Goal: Task Accomplishment & Management: Complete application form

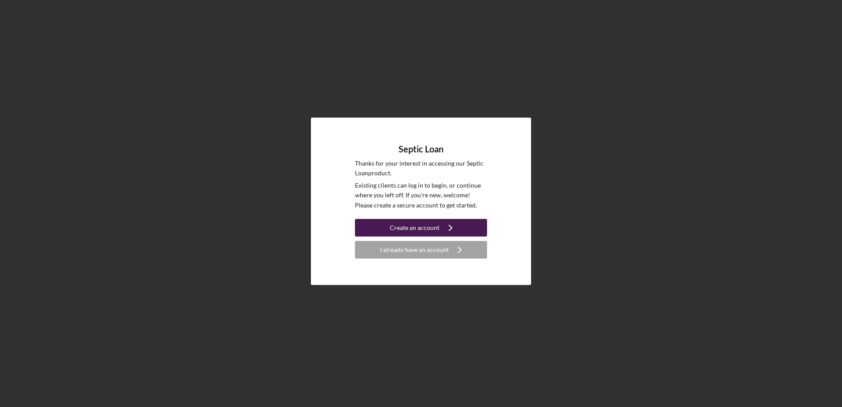
click at [437, 229] on div "Create an account" at bounding box center [415, 228] width 50 height 18
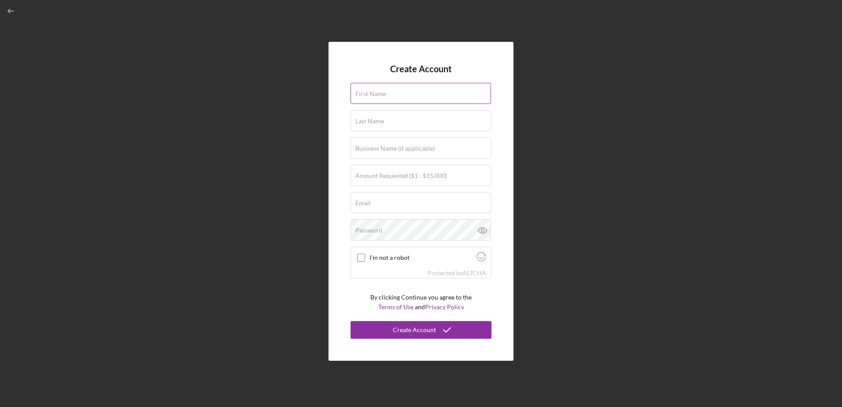
click at [450, 94] on input "First Name" at bounding box center [421, 93] width 141 height 21
click at [605, 117] on div "Create Account First Name Last Name Business Name (if applicable) Amount Reques…" at bounding box center [421, 201] width 834 height 403
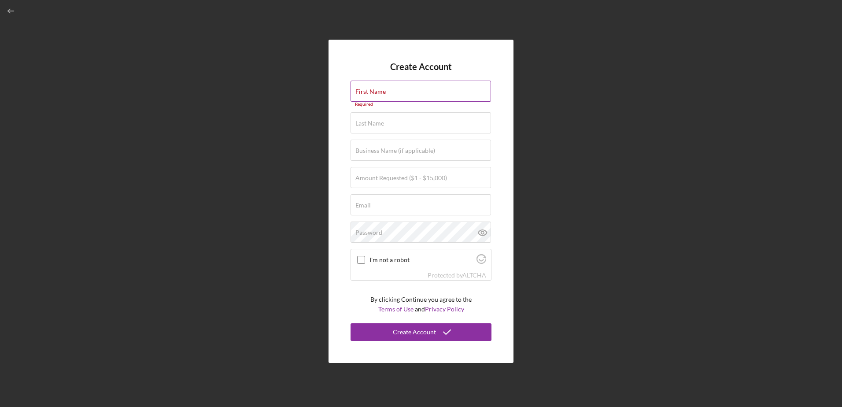
click at [433, 88] on div "First Name Required" at bounding box center [421, 94] width 141 height 26
click at [614, 42] on div "Create Account First Name Required Last Name Required Business Name (if applica…" at bounding box center [421, 201] width 834 height 403
